Goal: Task Accomplishment & Management: Use online tool/utility

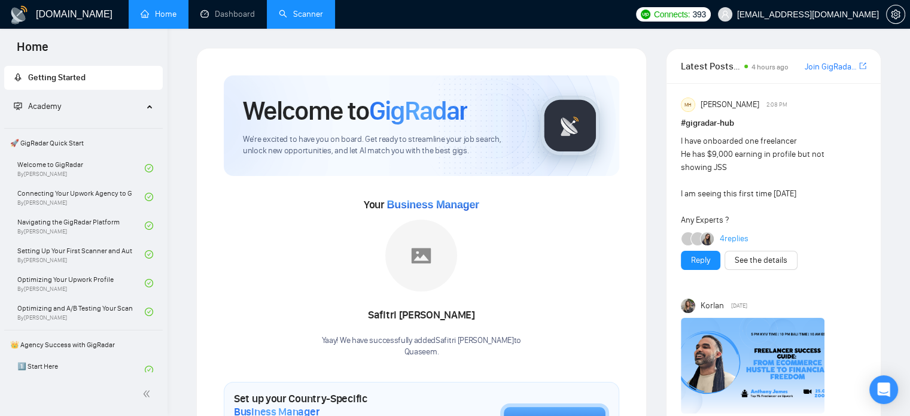
click at [305, 14] on link "Scanner" at bounding box center [301, 14] width 44 height 10
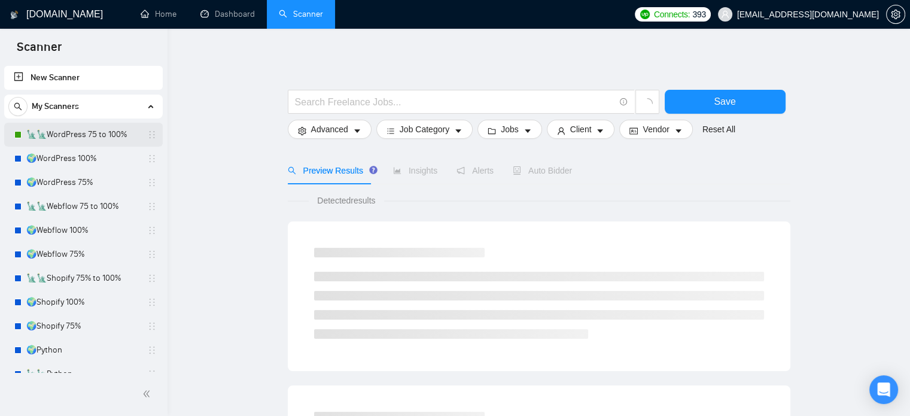
click at [123, 137] on link "🗽🗽WordPress 75 to 100%" at bounding box center [83, 135] width 114 height 24
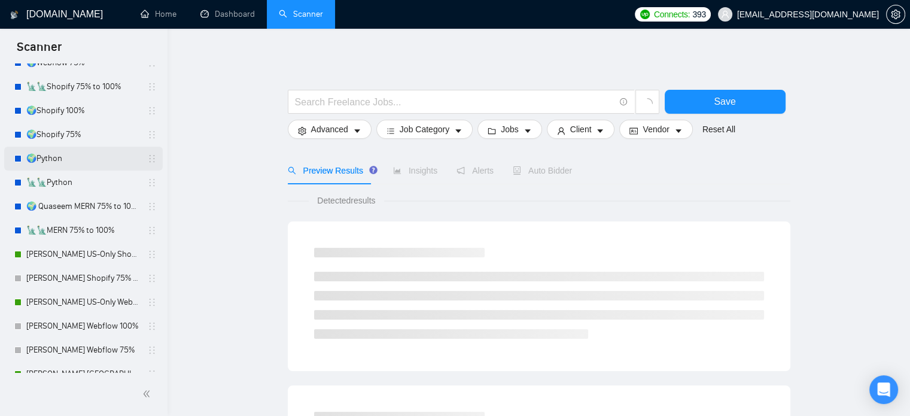
scroll to position [239, 0]
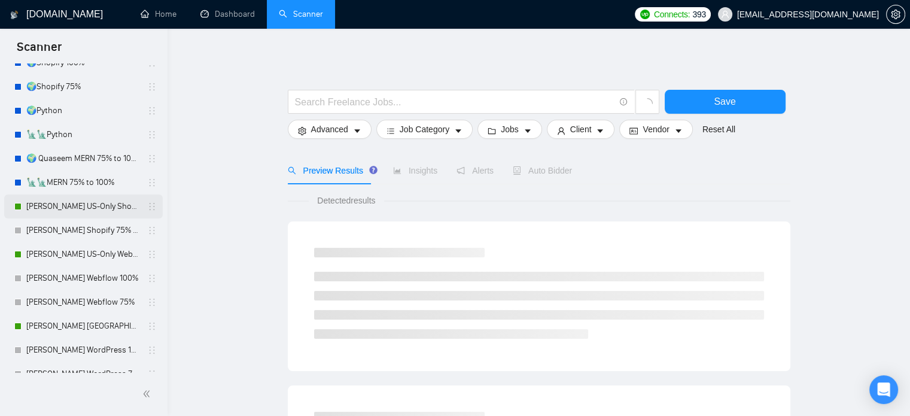
click at [103, 203] on link "[PERSON_NAME] US-Only Shopify 100%" at bounding box center [83, 206] width 114 height 24
click at [91, 255] on link "[PERSON_NAME] US-Only Webflow" at bounding box center [83, 254] width 114 height 24
click at [94, 324] on link "[PERSON_NAME] [GEOGRAPHIC_DATA]-Only WordPress 100%" at bounding box center [83, 326] width 114 height 24
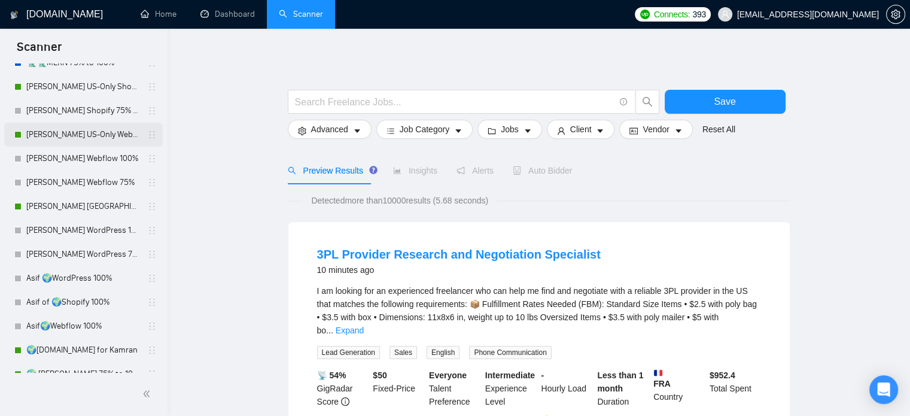
scroll to position [419, 0]
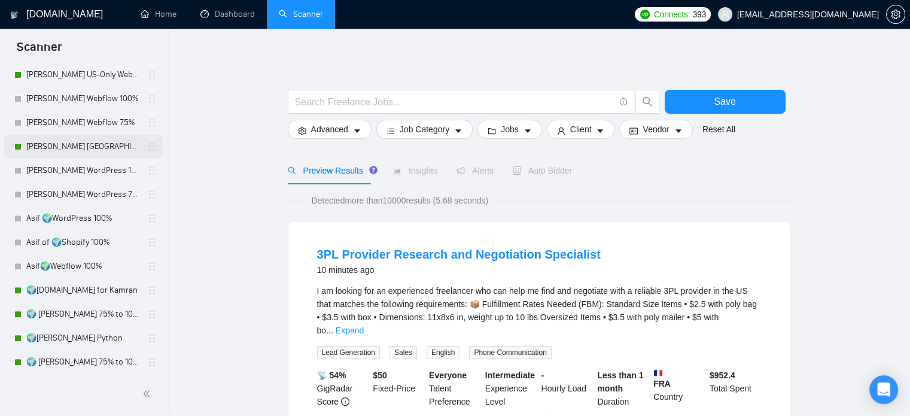
click at [101, 150] on link "[PERSON_NAME] [GEOGRAPHIC_DATA]-Only WordPress 100%" at bounding box center [83, 147] width 114 height 24
click at [93, 291] on link "🌍[DOMAIN_NAME] for Kamran" at bounding box center [83, 290] width 114 height 24
click at [97, 316] on link "🌍 [PERSON_NAME] 75% to 100%" at bounding box center [83, 314] width 114 height 24
click at [91, 338] on link "🌍[PERSON_NAME] Python" at bounding box center [83, 338] width 114 height 24
click at [91, 363] on link "🌍 [PERSON_NAME] 75% to 100%" at bounding box center [83, 362] width 114 height 24
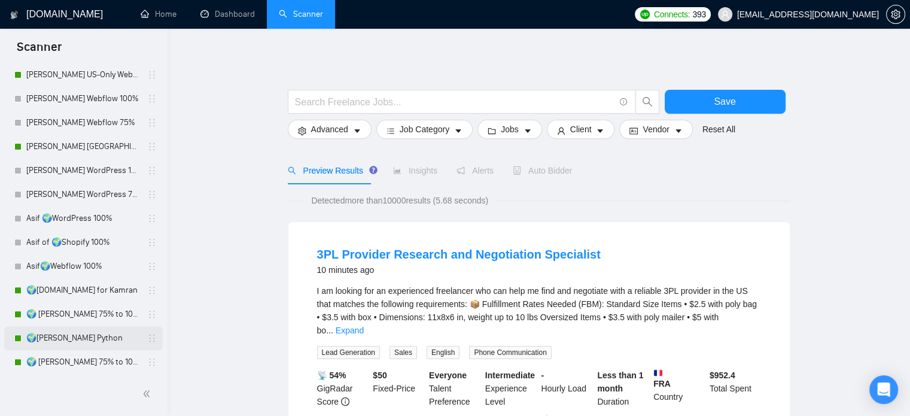
scroll to position [468, 0]
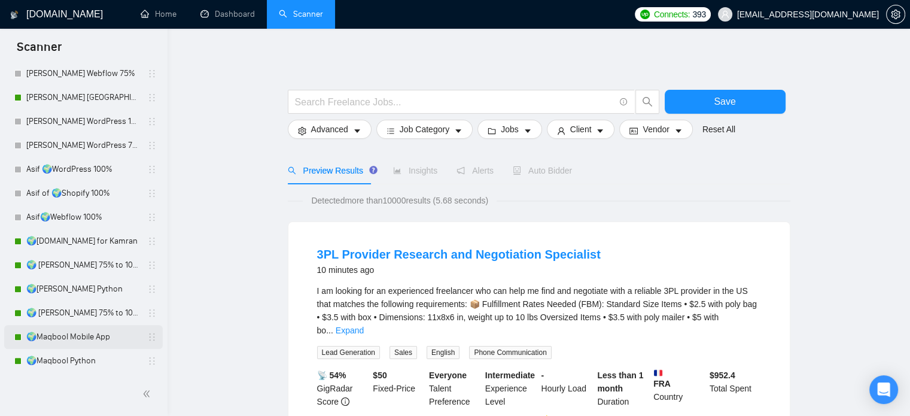
click at [94, 337] on link "🌍Maqbool Mobile App" at bounding box center [83, 337] width 114 height 24
click at [84, 365] on link "🌍Maqbool Python" at bounding box center [83, 361] width 114 height 24
click at [214, 10] on link "Dashboard" at bounding box center [227, 14] width 54 height 10
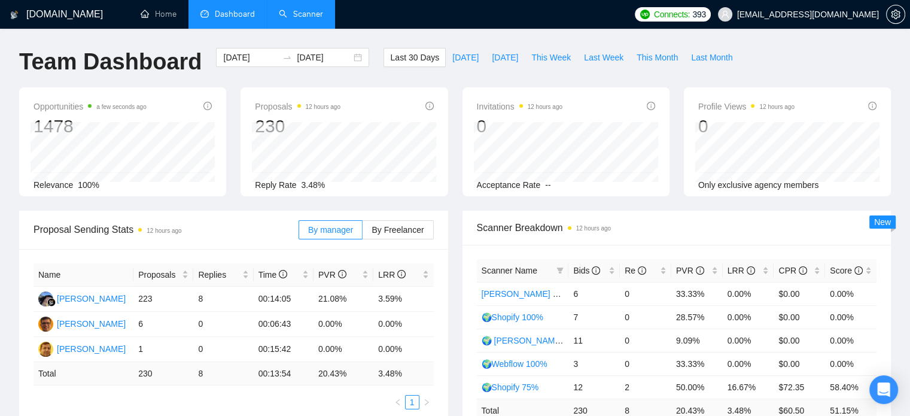
click at [304, 9] on link "Scanner" at bounding box center [301, 14] width 44 height 10
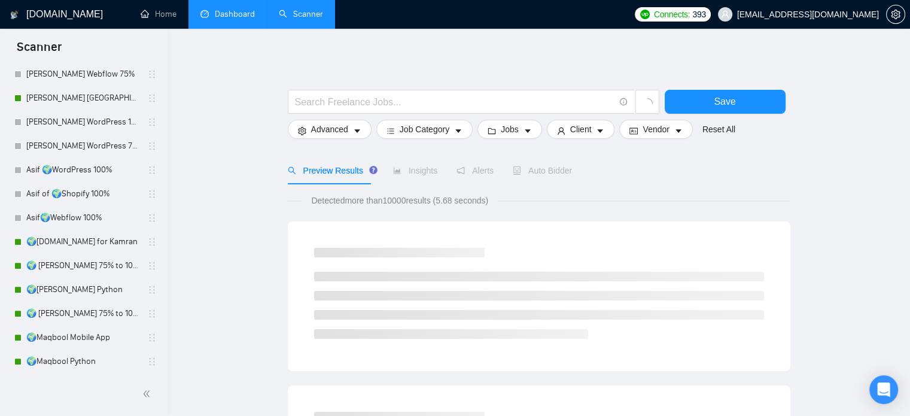
scroll to position [468, 0]
click at [62, 362] on link "🌍Maqbool Python" at bounding box center [83, 361] width 114 height 24
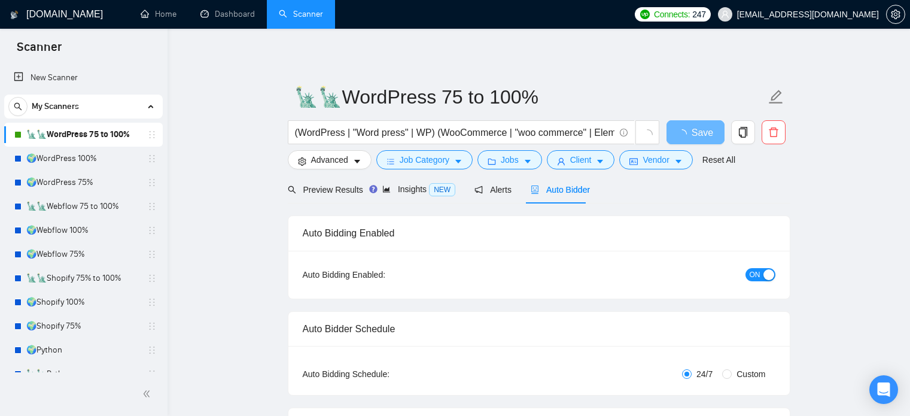
radio input "false"
radio input "true"
checkbox input "true"
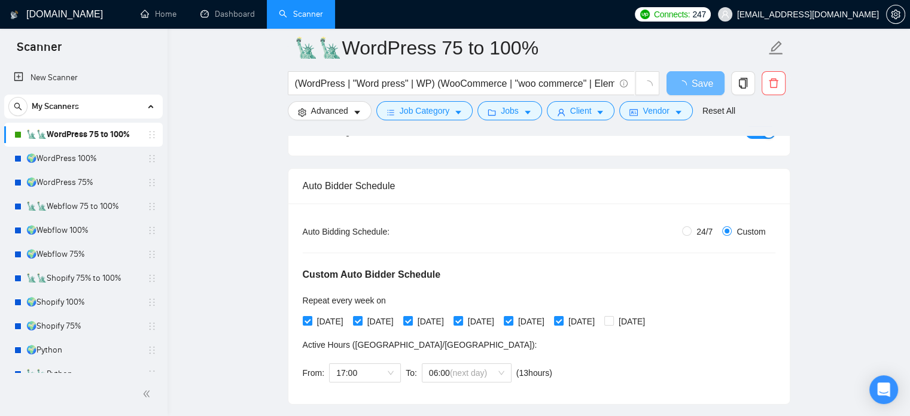
scroll to position [239, 0]
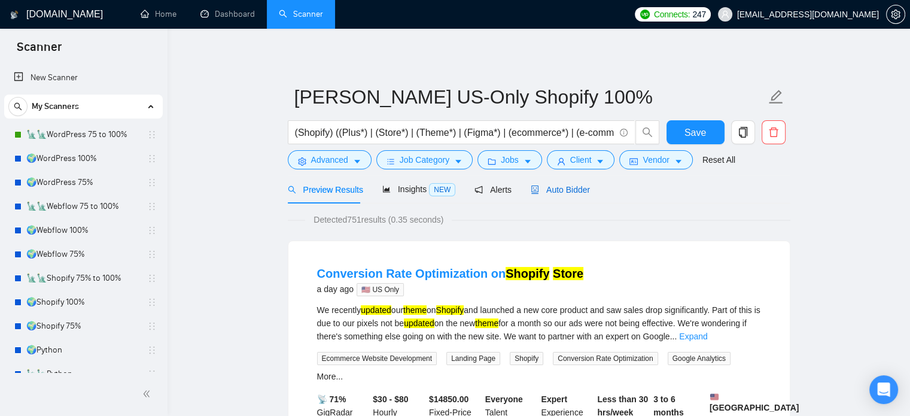
click at [559, 188] on span "Auto Bidder" at bounding box center [559, 190] width 59 height 10
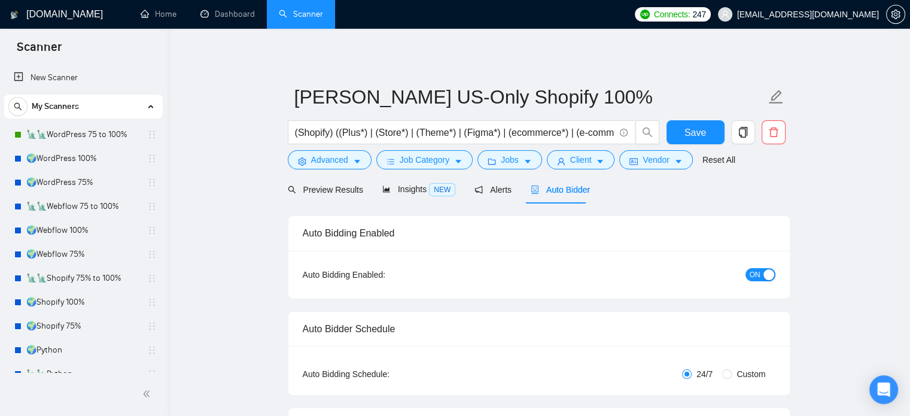
radio input "false"
radio input "true"
checkbox input "true"
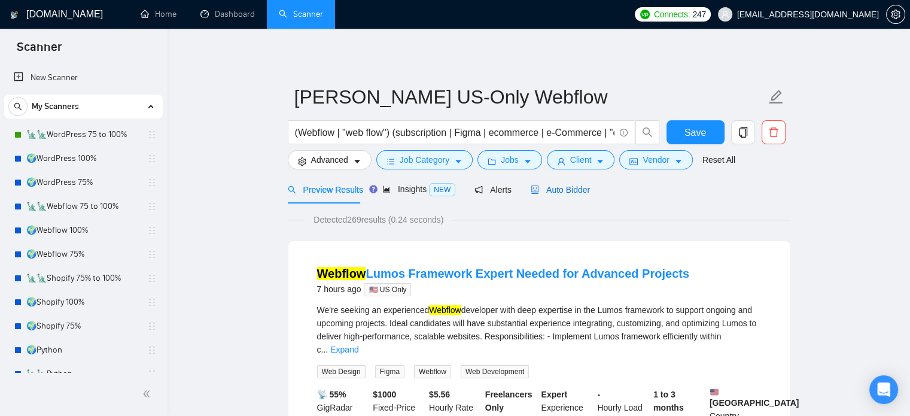
click at [572, 188] on span "Auto Bidder" at bounding box center [559, 190] width 59 height 10
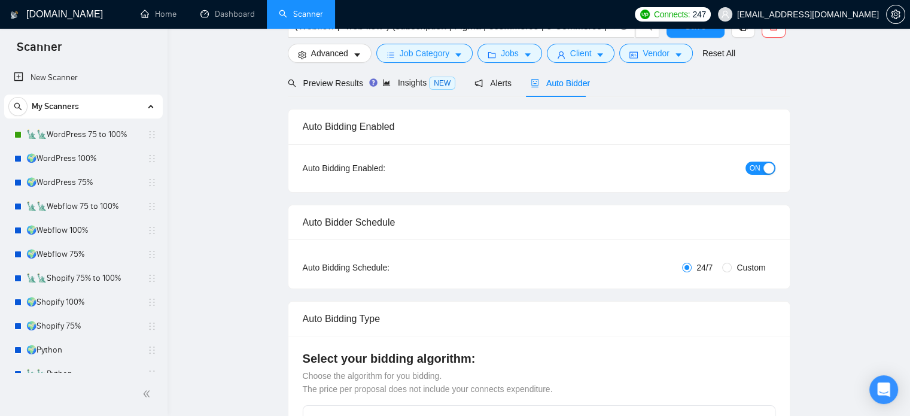
radio input "false"
radio input "true"
checkbox input "true"
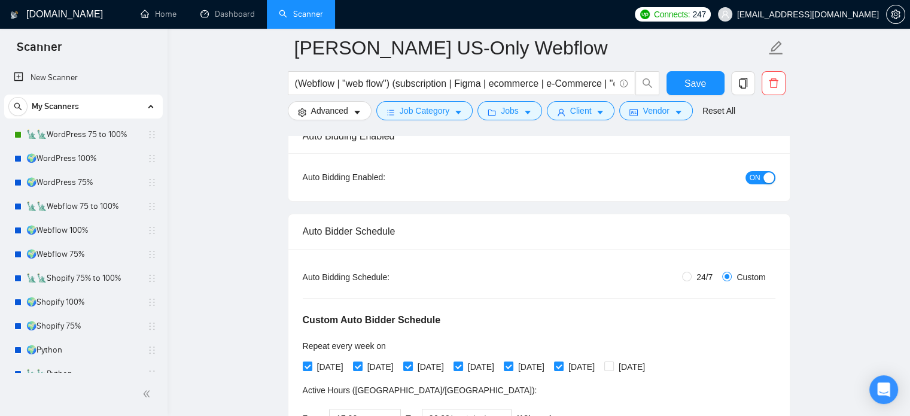
scroll to position [239, 0]
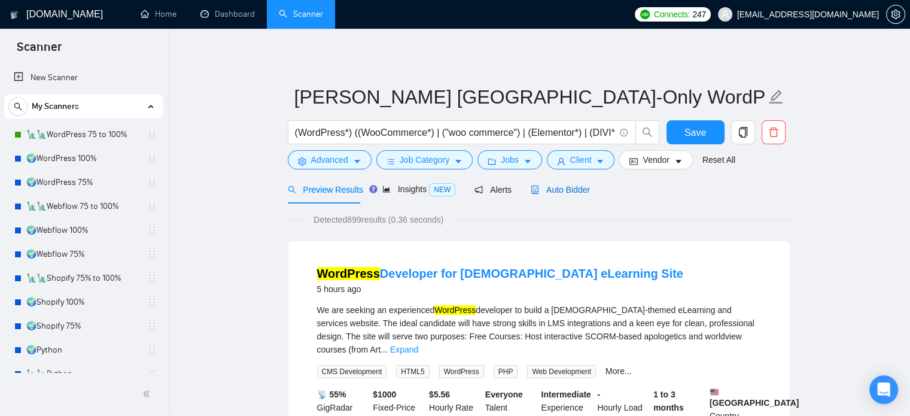
click at [568, 188] on span "Auto Bidder" at bounding box center [559, 190] width 59 height 10
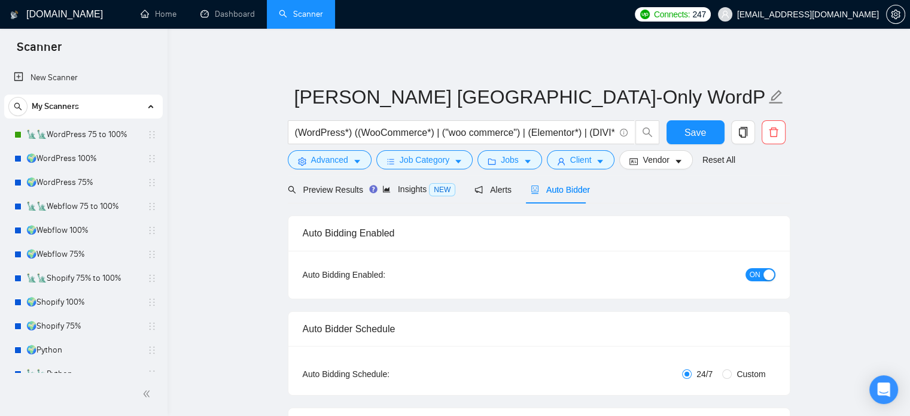
radio input "false"
radio input "true"
checkbox input "true"
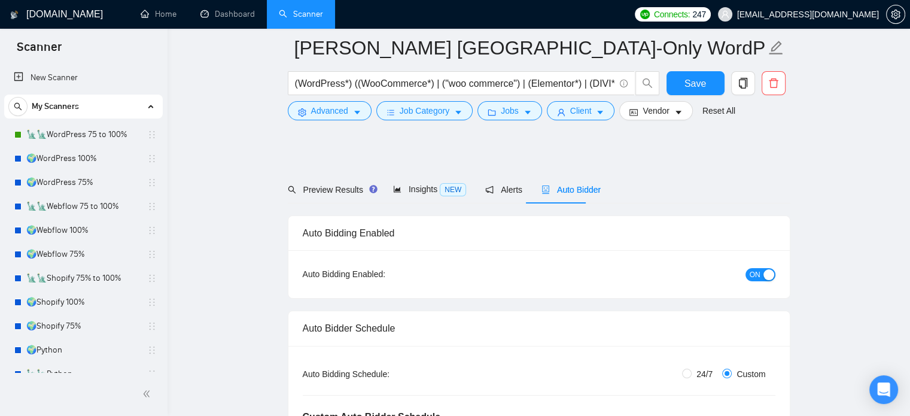
scroll to position [239, 0]
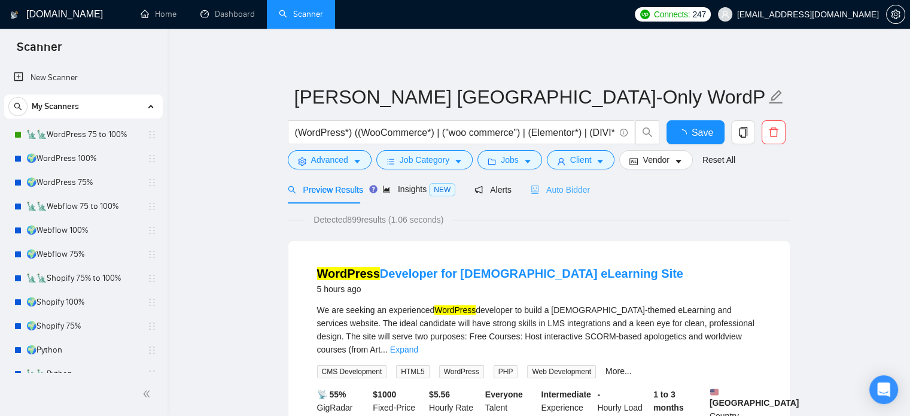
click at [555, 199] on div "Auto Bidder" at bounding box center [559, 189] width 59 height 28
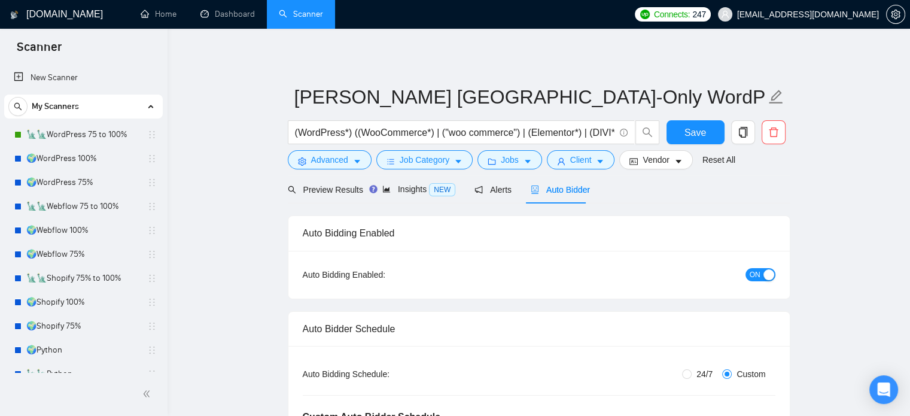
scroll to position [299, 0]
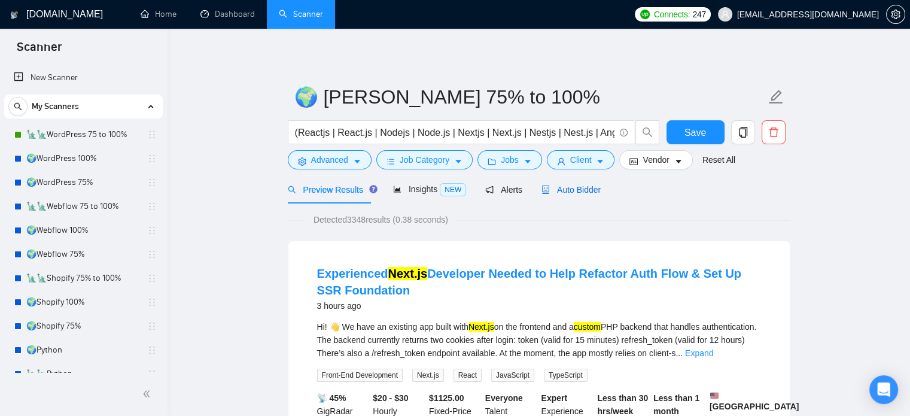
click at [562, 190] on span "Auto Bidder" at bounding box center [570, 190] width 59 height 10
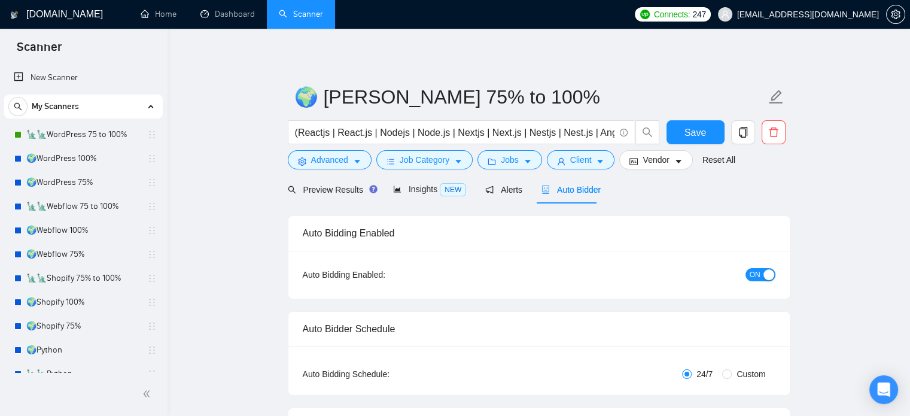
radio input "false"
radio input "true"
checkbox input "true"
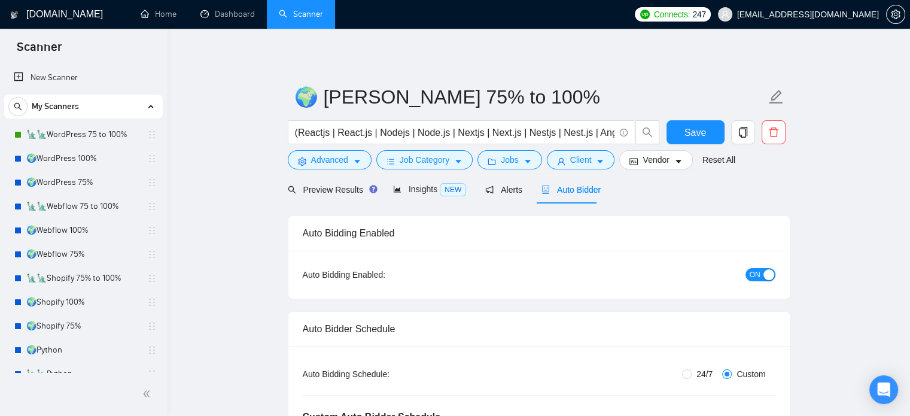
click at [757, 273] on span "ON" at bounding box center [754, 274] width 11 height 13
click at [699, 137] on span "Save" at bounding box center [695, 132] width 22 height 15
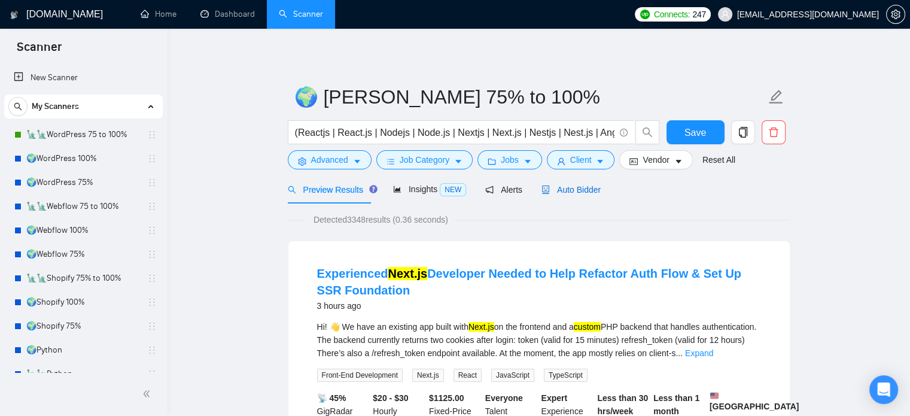
click at [562, 189] on span "Auto Bidder" at bounding box center [570, 190] width 59 height 10
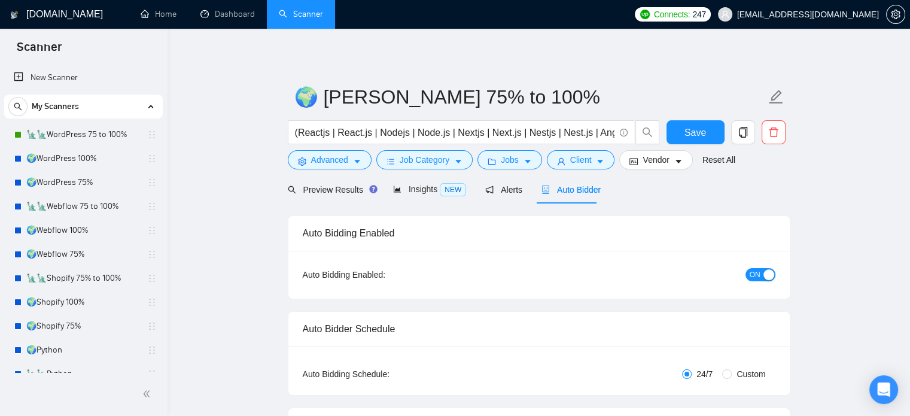
radio input "false"
radio input "true"
checkbox input "true"
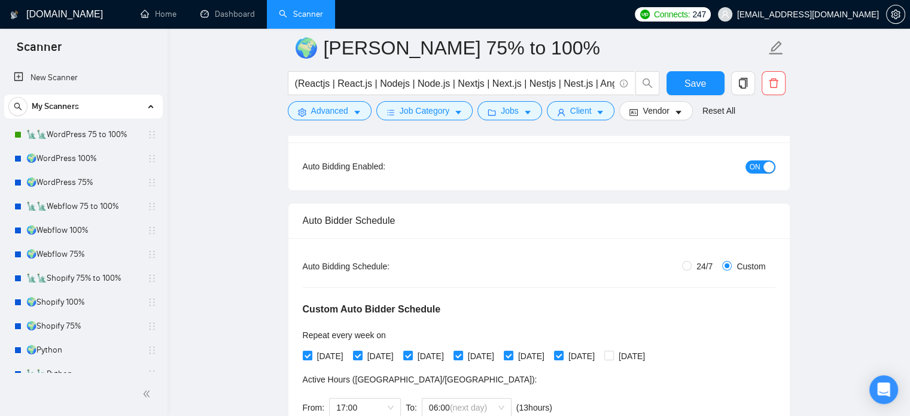
scroll to position [120, 0]
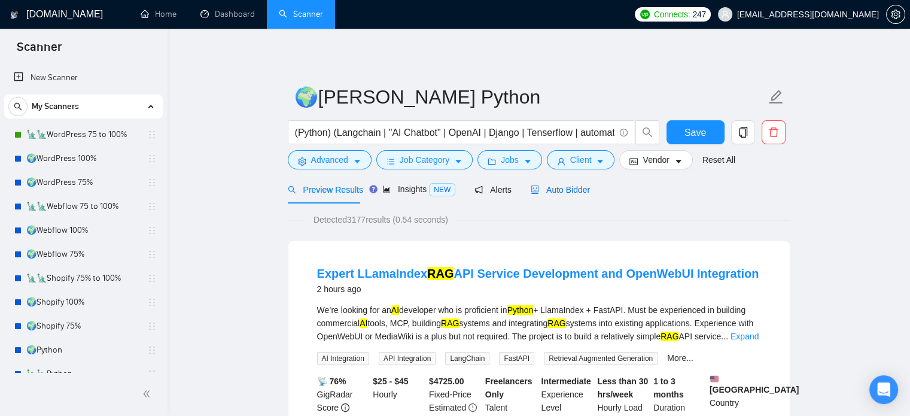
click at [560, 185] on span "Auto Bidder" at bounding box center [559, 190] width 59 height 10
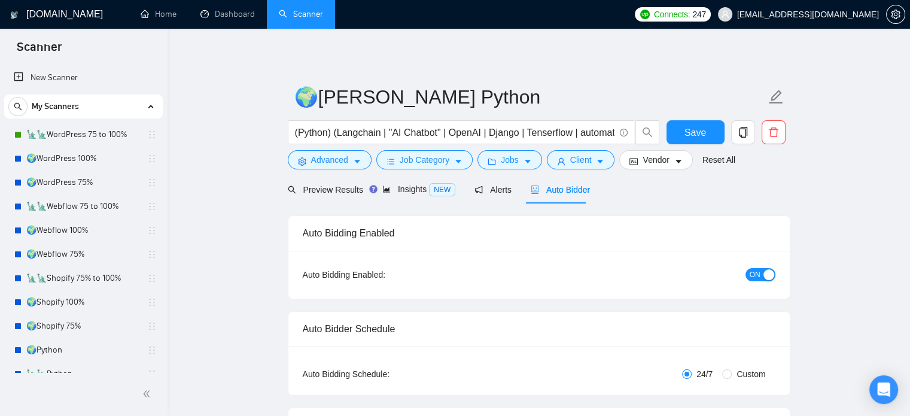
radio input "false"
radio input "true"
checkbox input "true"
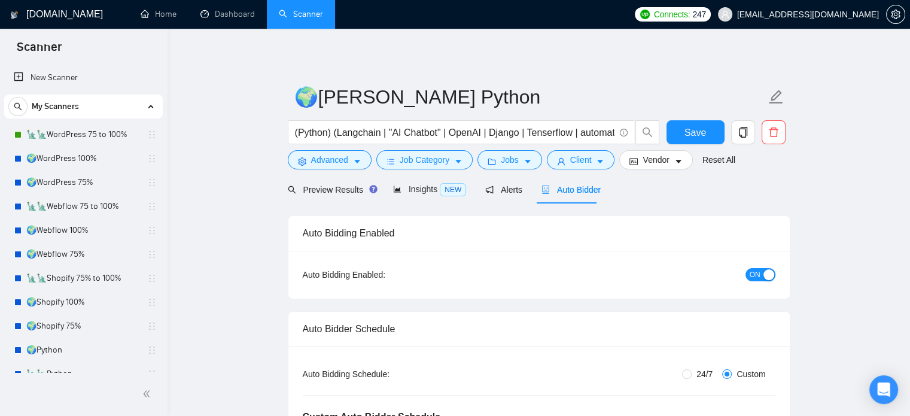
click at [761, 277] on button "ON" at bounding box center [760, 274] width 30 height 13
click at [695, 130] on span "Save" at bounding box center [695, 132] width 22 height 15
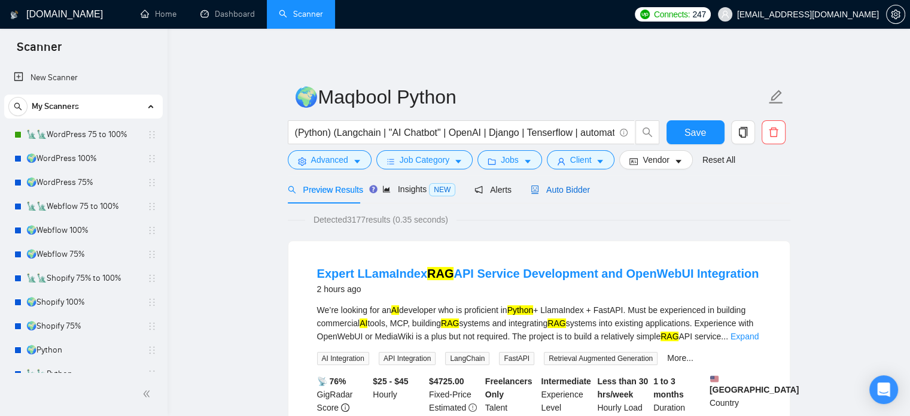
click at [562, 183] on div "Auto Bidder" at bounding box center [559, 189] width 59 height 13
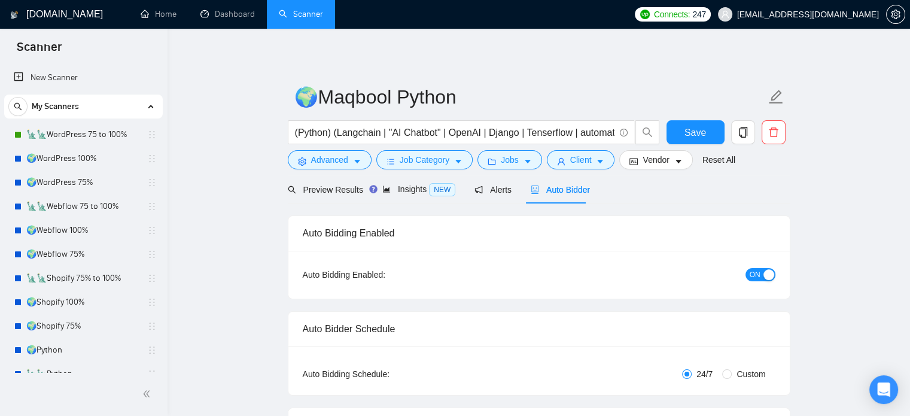
radio input "false"
radio input "true"
checkbox input "true"
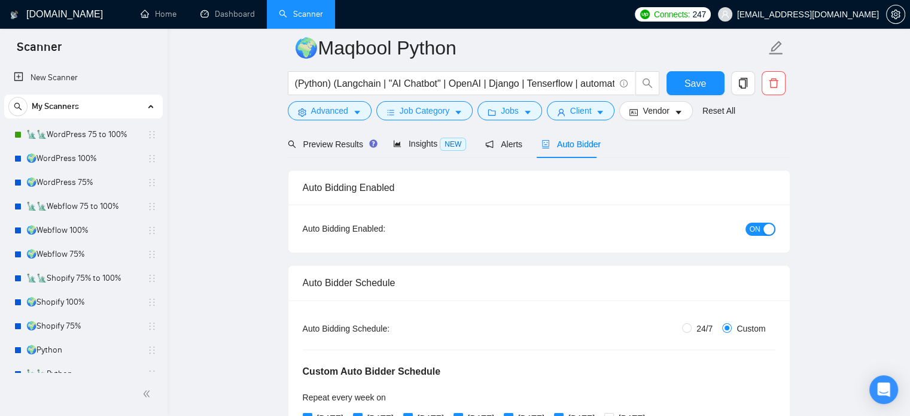
scroll to position [179, 0]
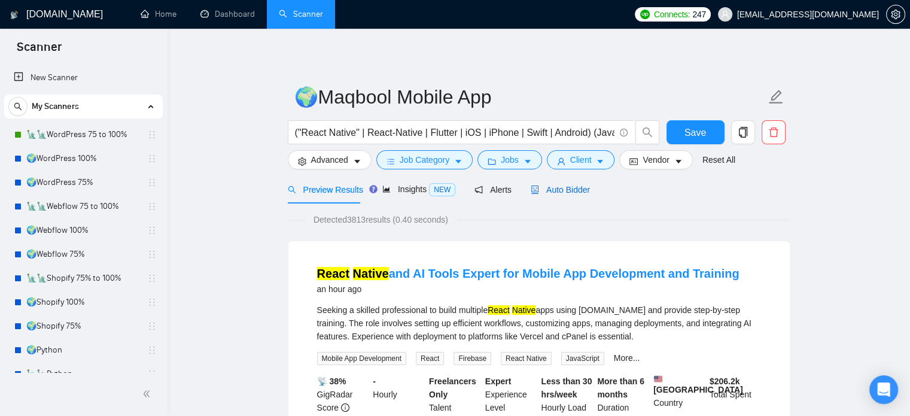
click at [554, 189] on span "Auto Bidder" at bounding box center [559, 190] width 59 height 10
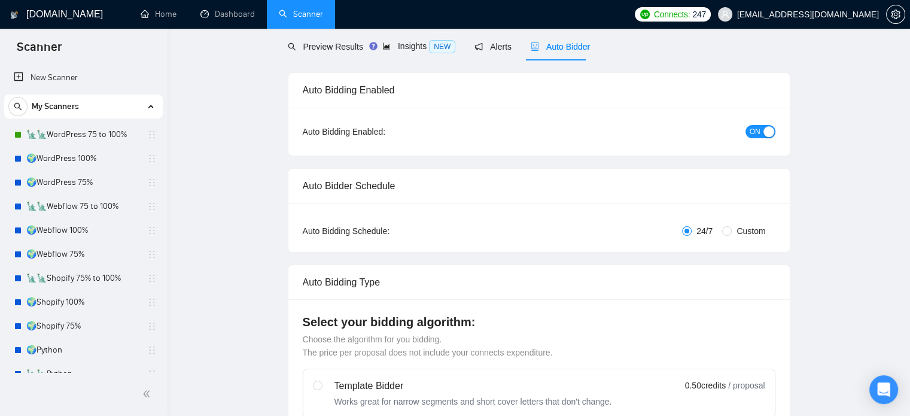
radio input "false"
radio input "true"
checkbox input "true"
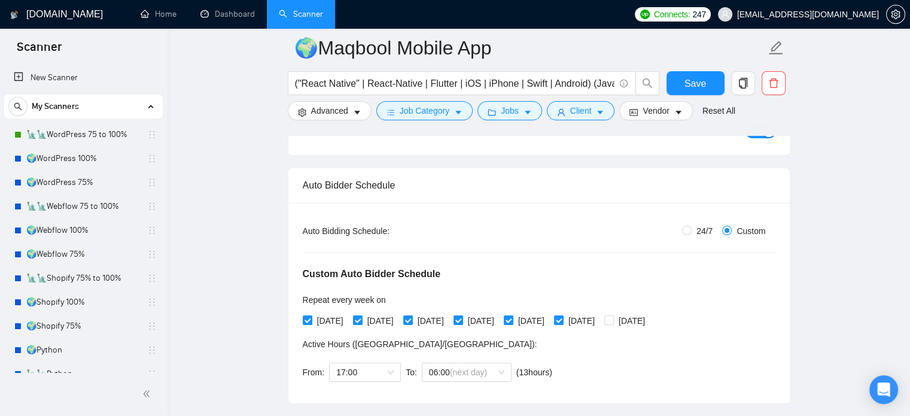
scroll to position [239, 0]
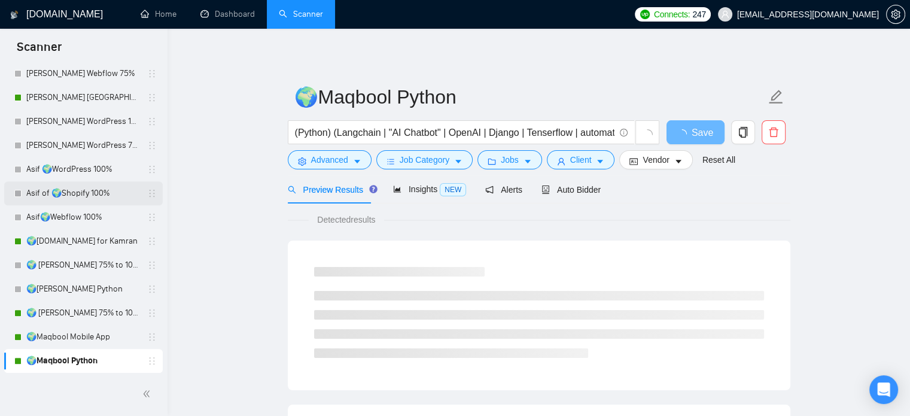
scroll to position [60, 0]
